Goal: Information Seeking & Learning: Learn about a topic

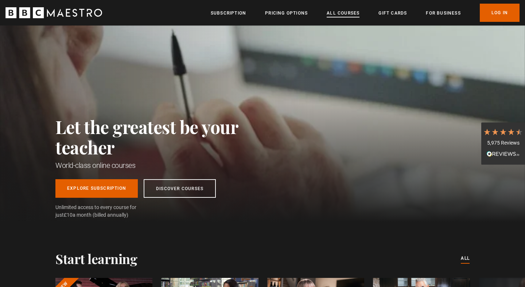
click at [337, 14] on link "All Courses" at bounding box center [343, 12] width 33 height 7
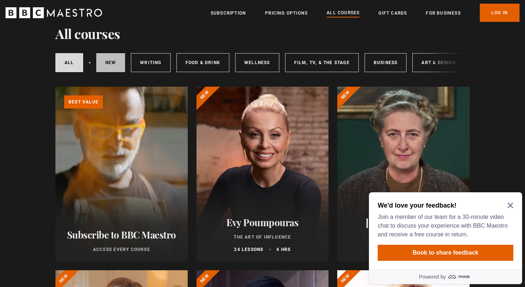
click at [106, 56] on link "New courses" at bounding box center [110, 62] width 29 height 19
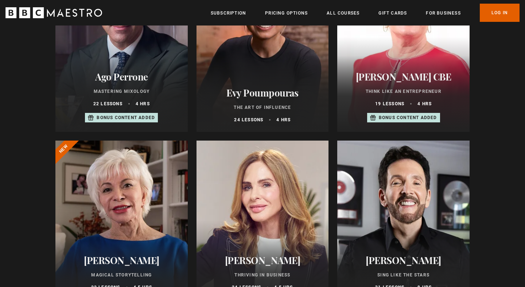
scroll to position [343, 0]
